Goal: Transaction & Acquisition: Purchase product/service

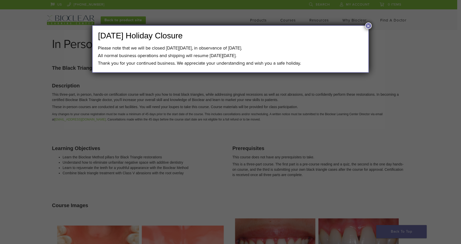
click at [367, 25] on button "×" at bounding box center [368, 25] width 7 height 7
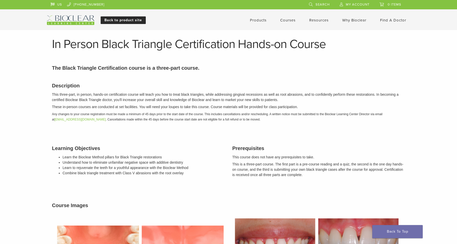
click at [129, 19] on link "Back to product site" at bounding box center [123, 20] width 45 height 8
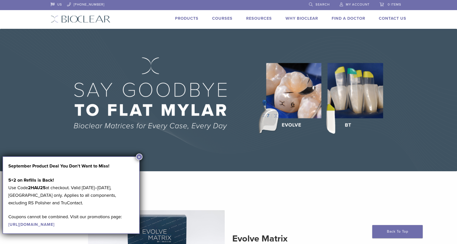
scroll to position [93, 0]
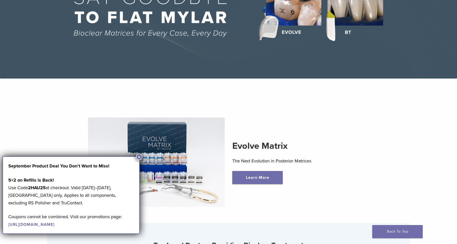
click at [137, 158] on button "×" at bounding box center [139, 156] width 7 height 7
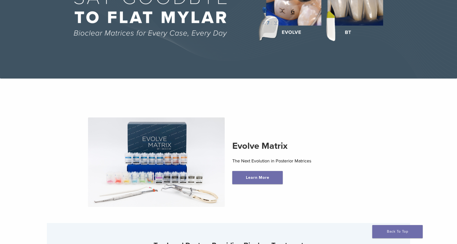
scroll to position [0, 0]
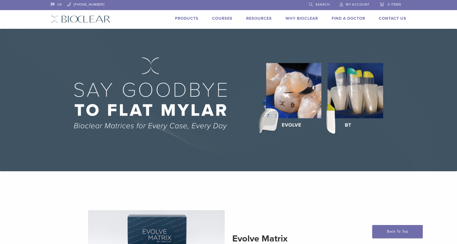
click at [191, 19] on link "Products" at bounding box center [186, 18] width 23 height 5
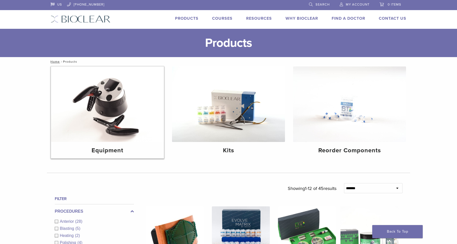
click at [116, 90] on img at bounding box center [107, 103] width 113 height 75
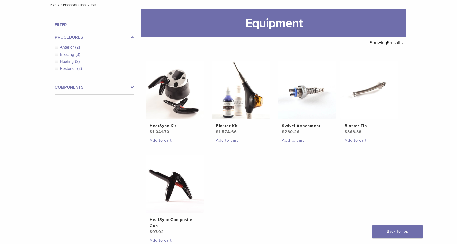
scroll to position [83, 0]
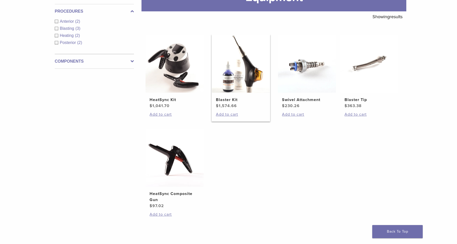
click at [230, 83] on img at bounding box center [241, 64] width 58 height 58
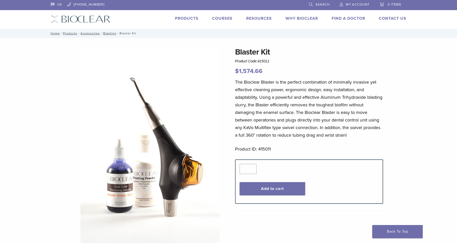
scroll to position [173, 0]
